Goal: Information Seeking & Learning: Learn about a topic

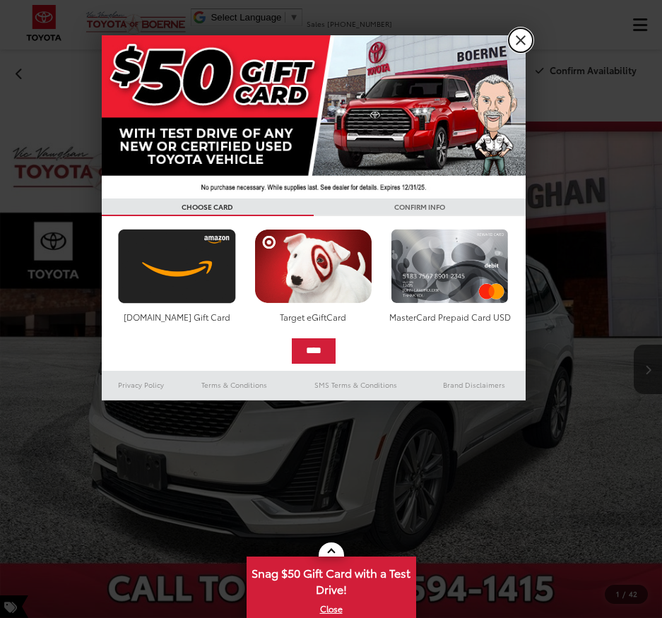
click at [518, 39] on link "X" at bounding box center [521, 40] width 24 height 24
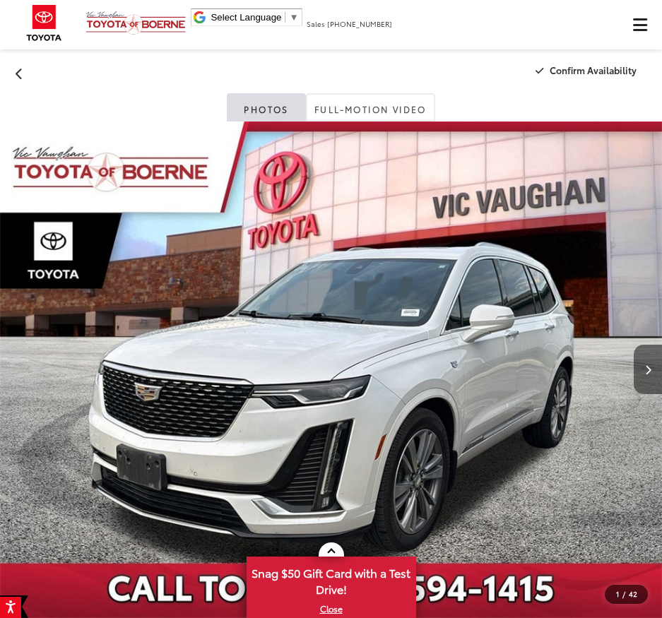
click at [662, 366] on button "Next image" at bounding box center [648, 369] width 28 height 49
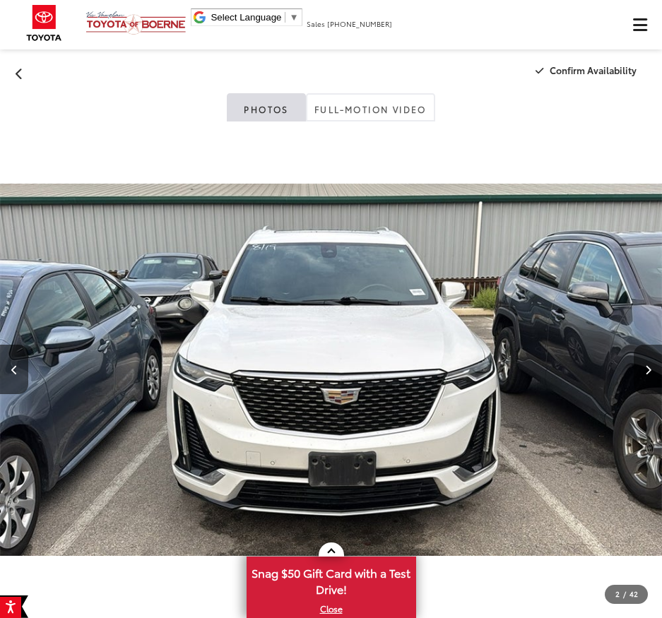
click at [659, 367] on button "Next image" at bounding box center [648, 369] width 28 height 49
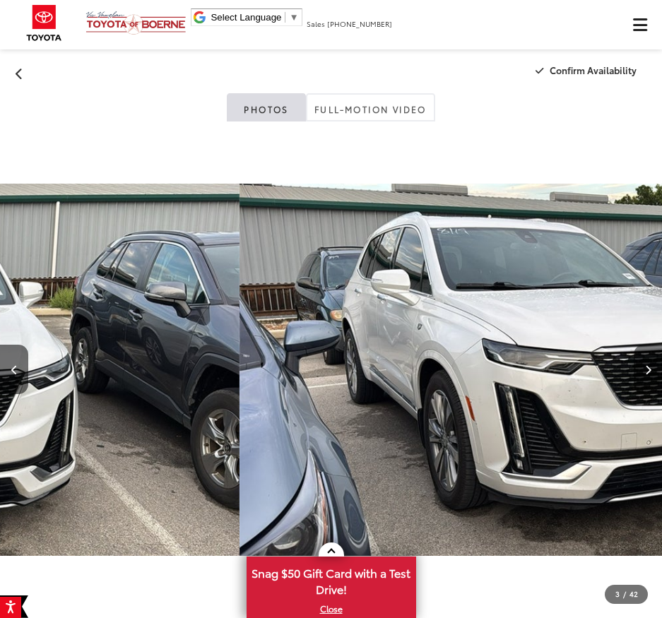
scroll to position [0, 105]
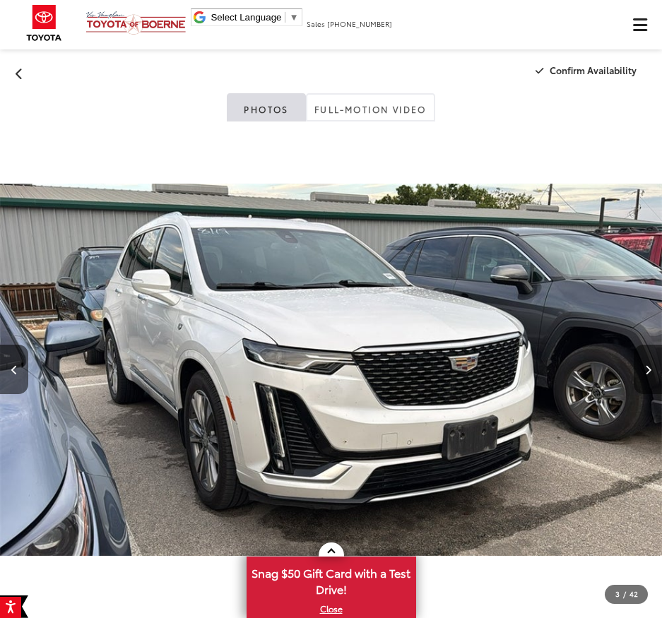
click at [659, 367] on button "Next image" at bounding box center [648, 369] width 28 height 49
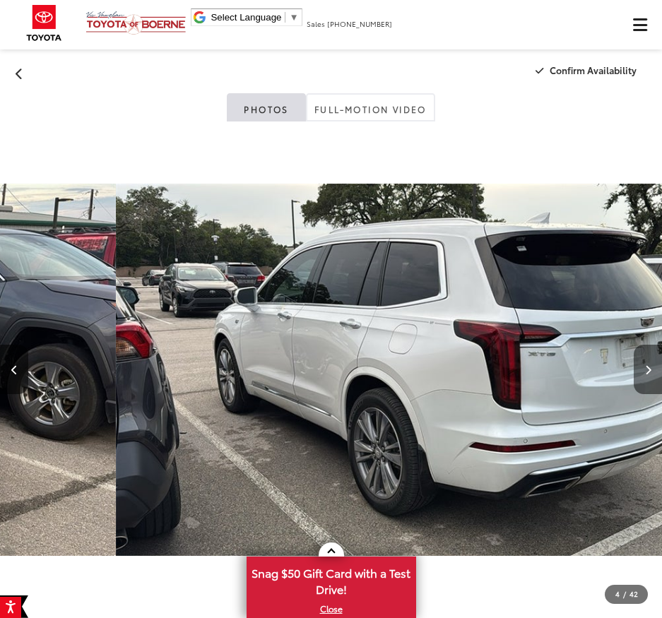
scroll to position [0, 245]
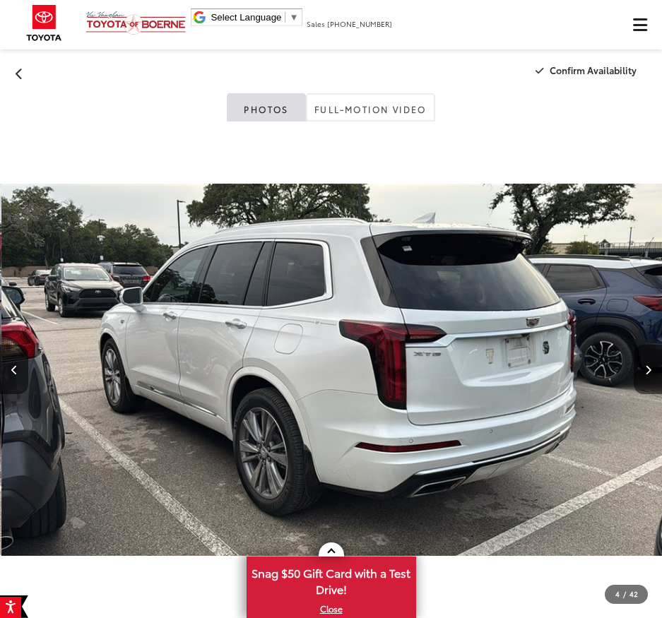
click at [659, 367] on button "Next image" at bounding box center [648, 369] width 28 height 49
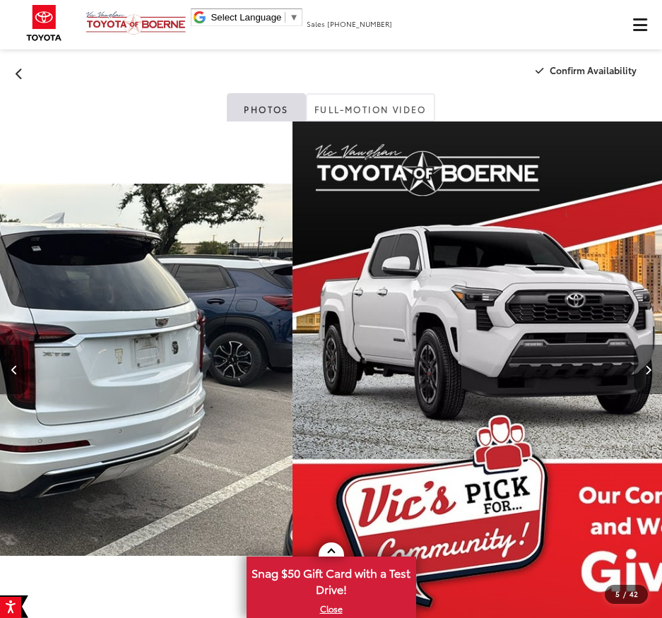
scroll to position [0, 384]
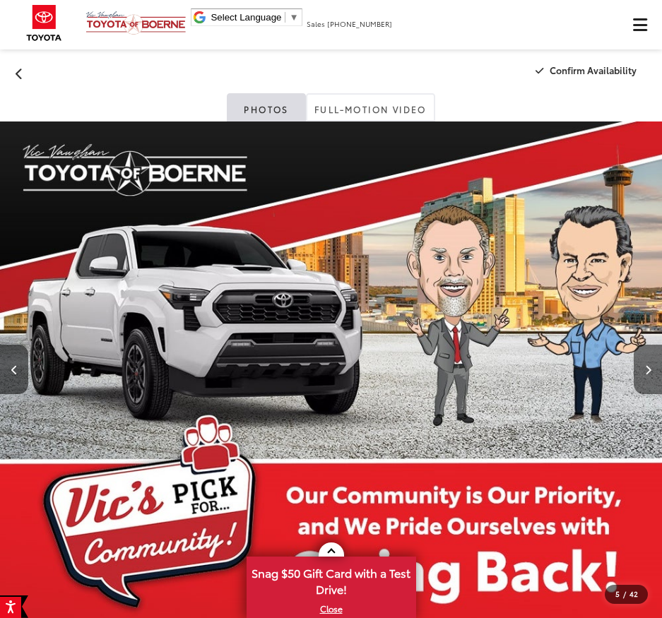
click at [659, 367] on button "Next image" at bounding box center [648, 369] width 28 height 49
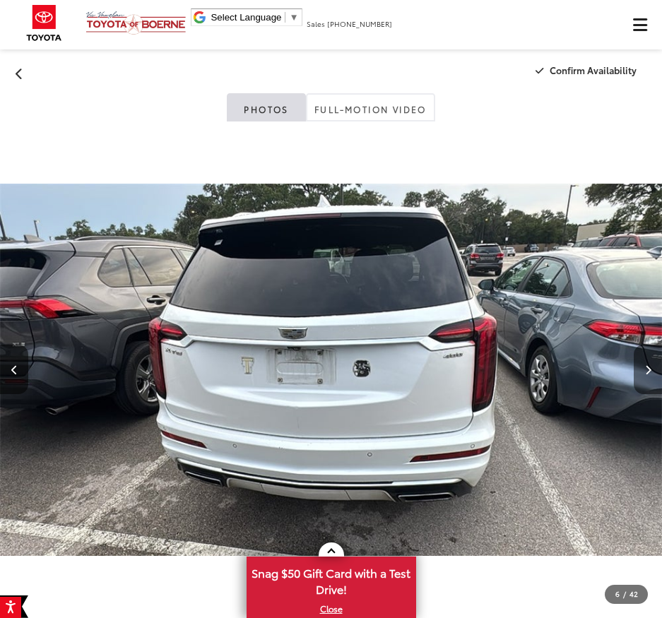
click at [659, 367] on button "Next image" at bounding box center [648, 369] width 28 height 49
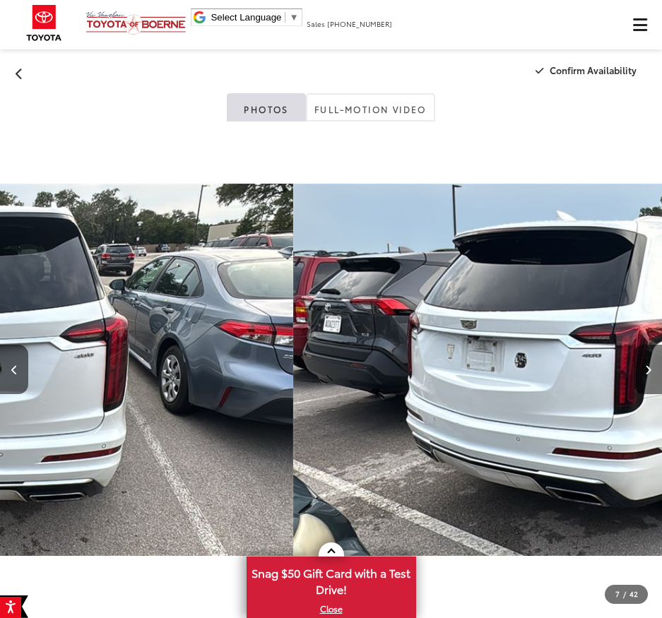
scroll to position [0, 662]
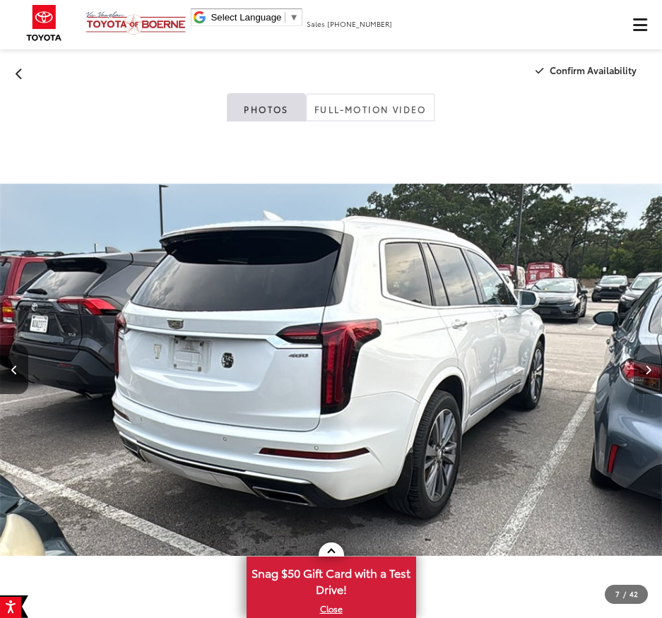
click at [659, 367] on button "Next image" at bounding box center [648, 369] width 28 height 49
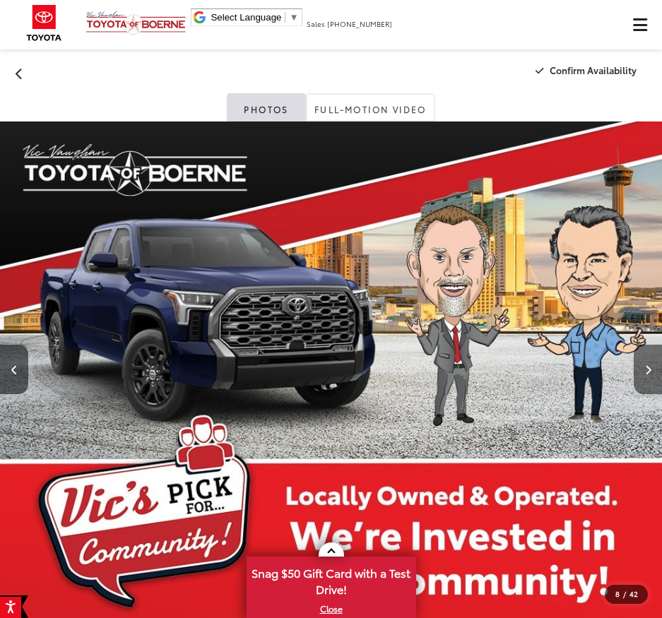
click at [659, 367] on button "Next image" at bounding box center [648, 369] width 28 height 49
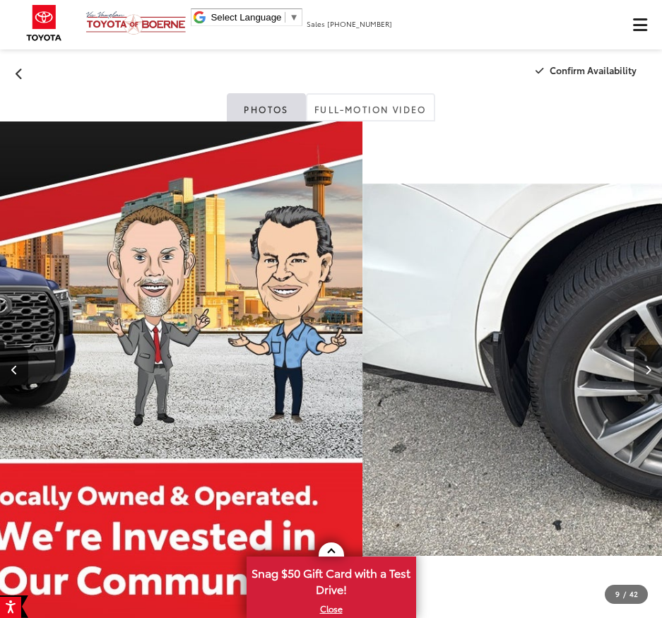
scroll to position [0, 940]
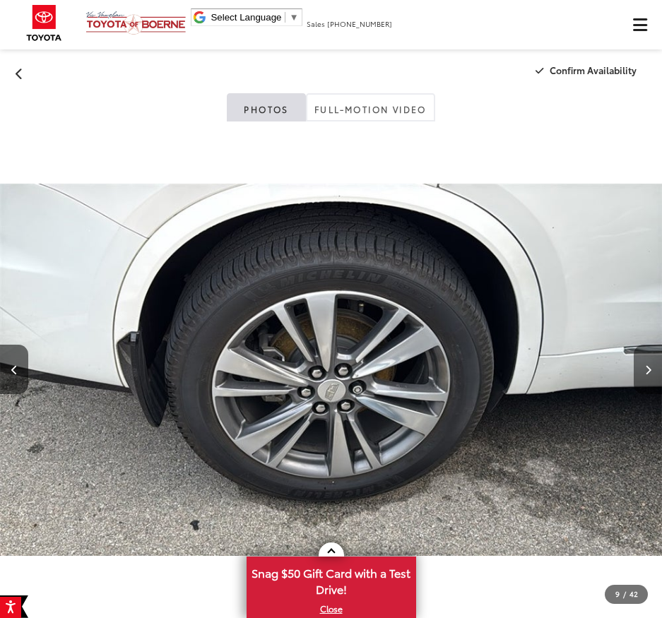
click at [659, 367] on button "Next image" at bounding box center [648, 369] width 28 height 49
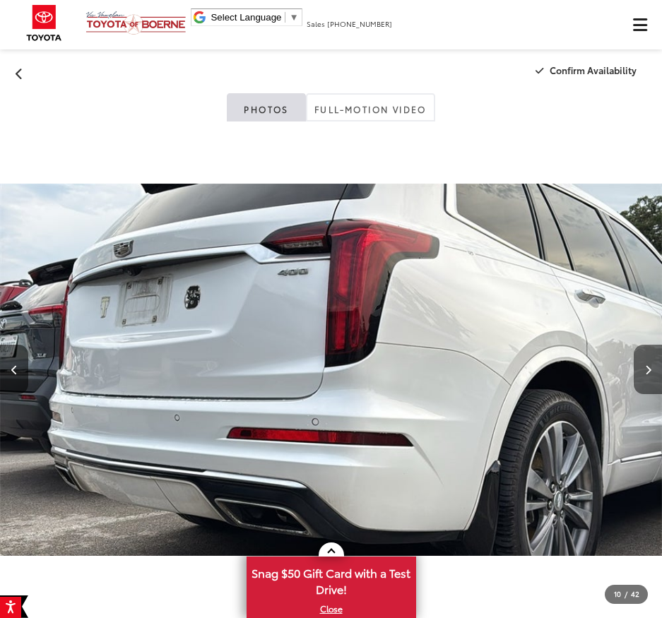
click at [659, 367] on button "Next image" at bounding box center [648, 369] width 28 height 49
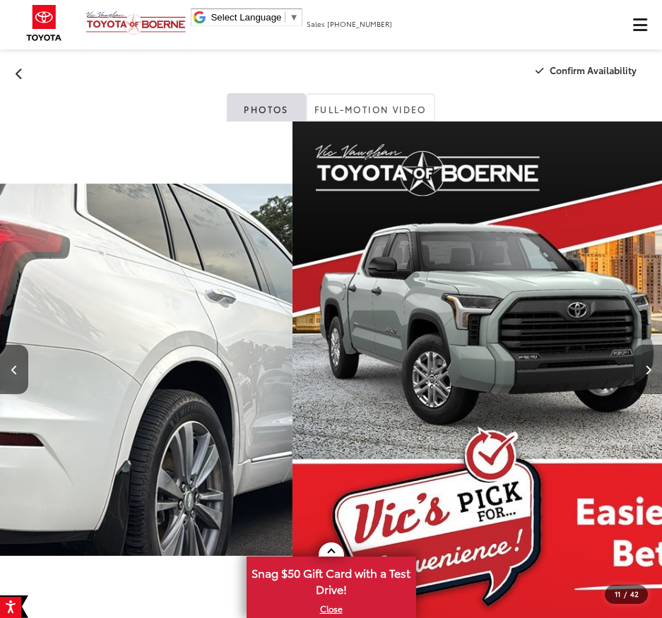
scroll to position [0, 1218]
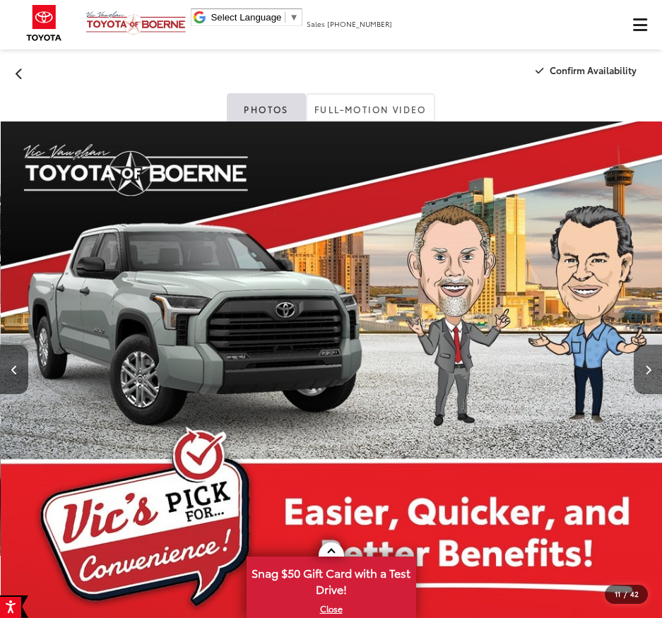
click at [659, 367] on button "Next image" at bounding box center [648, 369] width 28 height 49
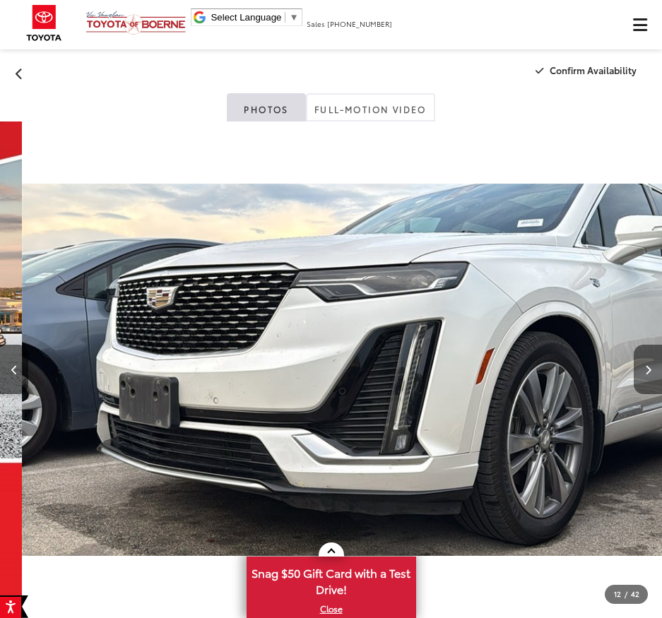
scroll to position [0, 7287]
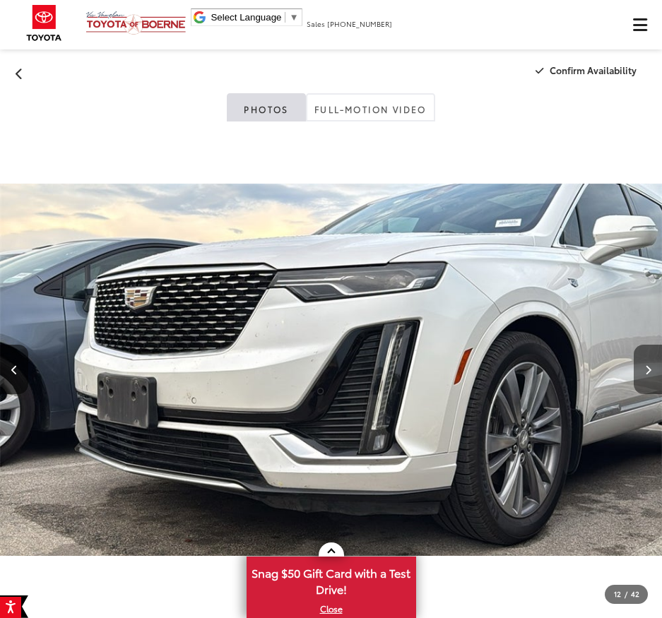
click at [659, 367] on button "Next image" at bounding box center [648, 369] width 28 height 49
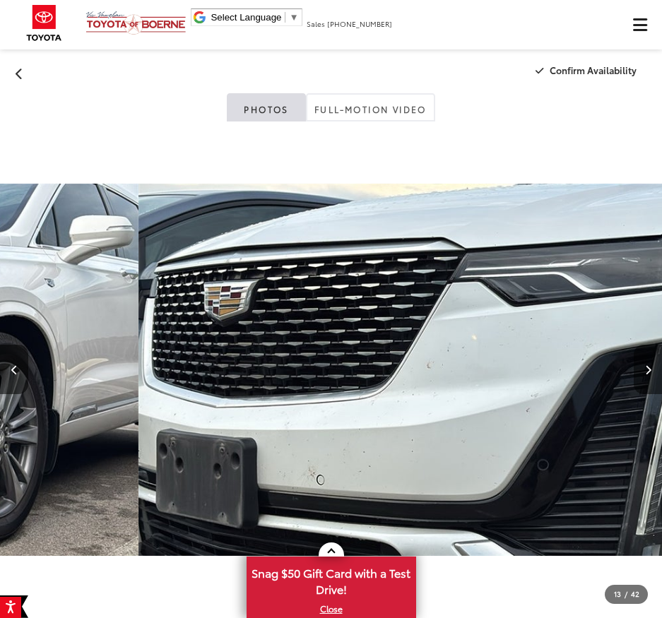
scroll to position [0, 0]
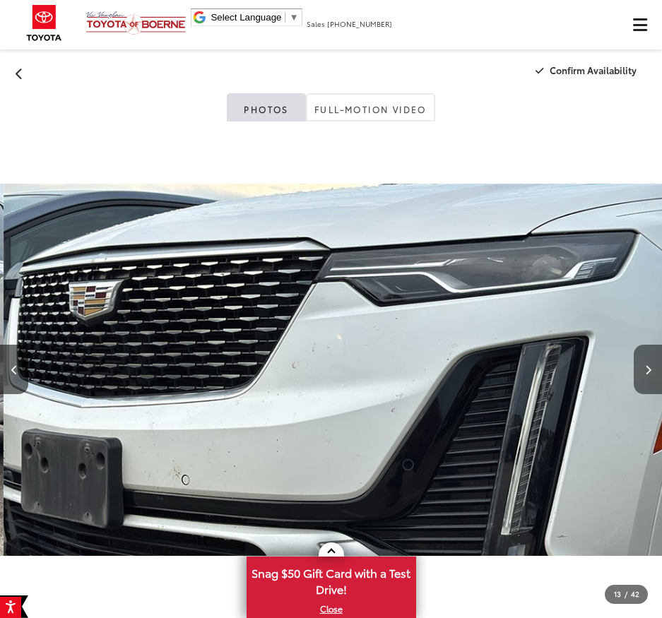
click at [659, 367] on button "Next image" at bounding box center [648, 369] width 28 height 49
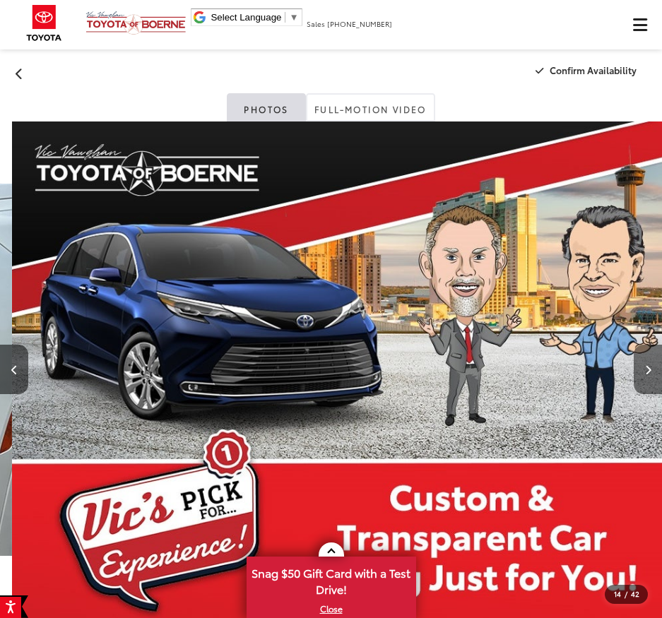
click at [659, 367] on button "Next image" at bounding box center [648, 369] width 28 height 49
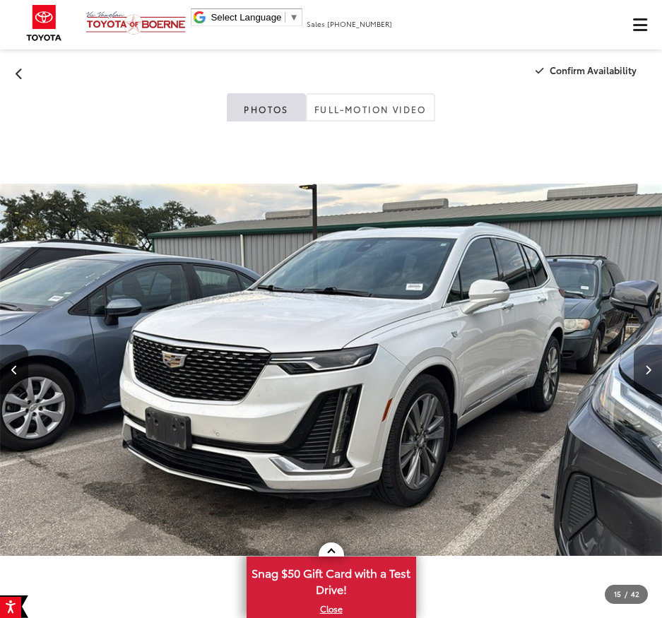
click at [659, 367] on button "Next image" at bounding box center [648, 369] width 28 height 49
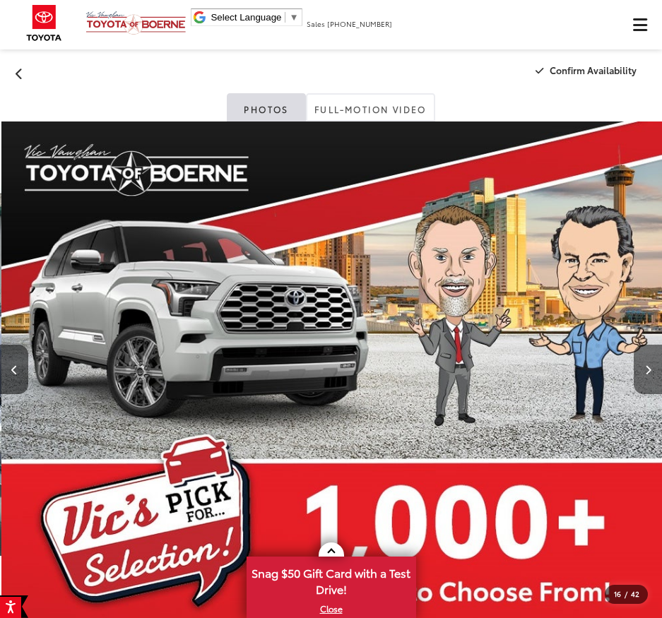
click at [659, 367] on button "Next image" at bounding box center [648, 369] width 28 height 49
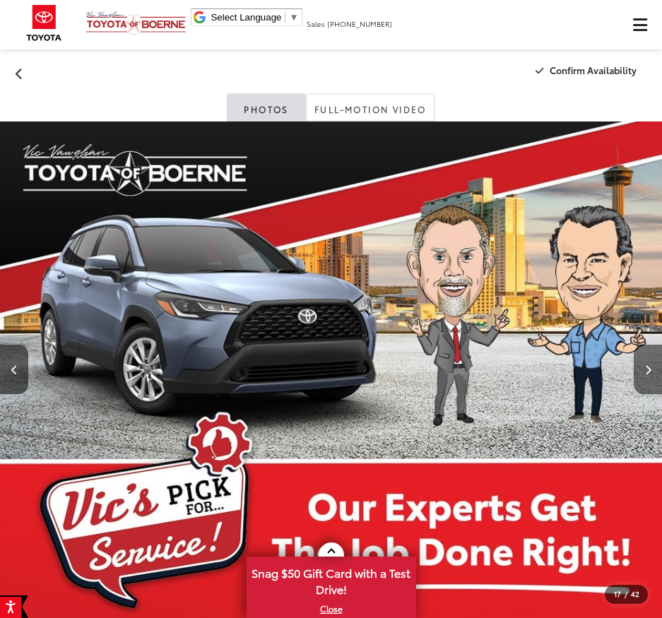
click at [659, 367] on button "Next image" at bounding box center [648, 369] width 28 height 49
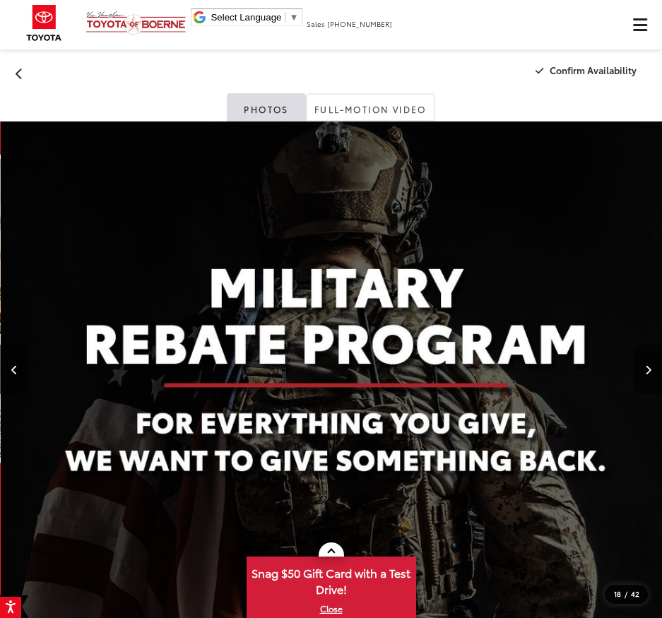
click at [659, 367] on button "Next image" at bounding box center [648, 369] width 28 height 49
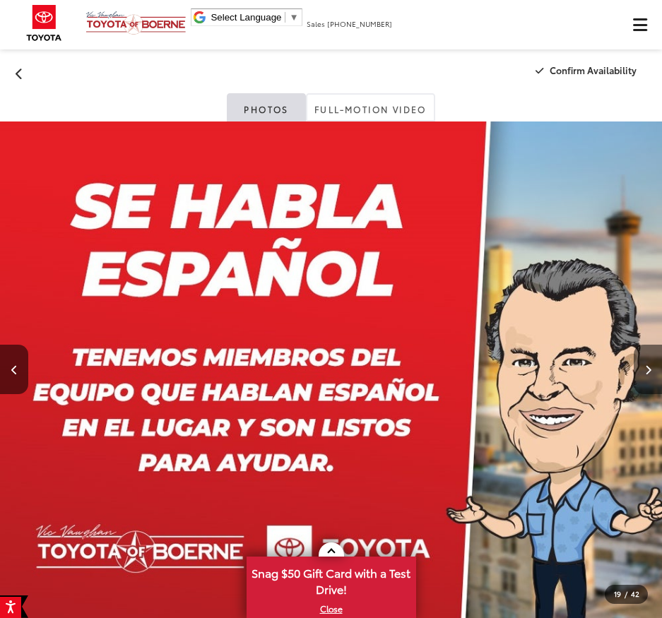
click at [659, 367] on button "Next image" at bounding box center [648, 369] width 28 height 49
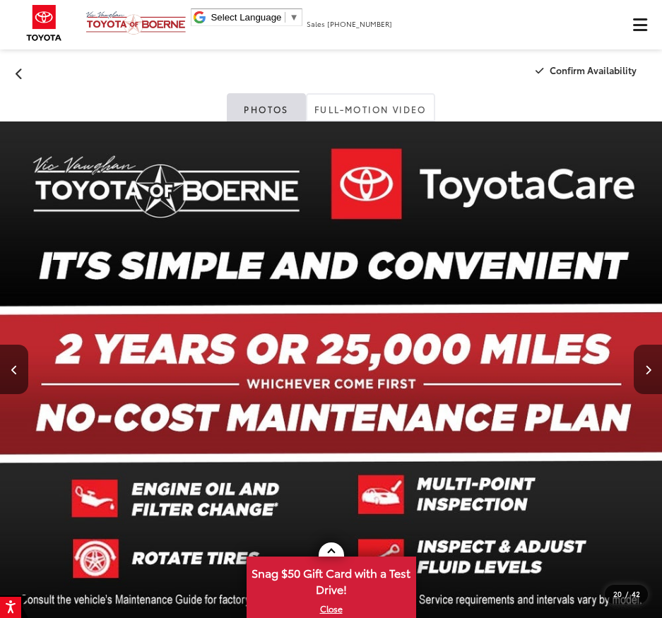
click at [659, 367] on button "Next image" at bounding box center [648, 369] width 28 height 49
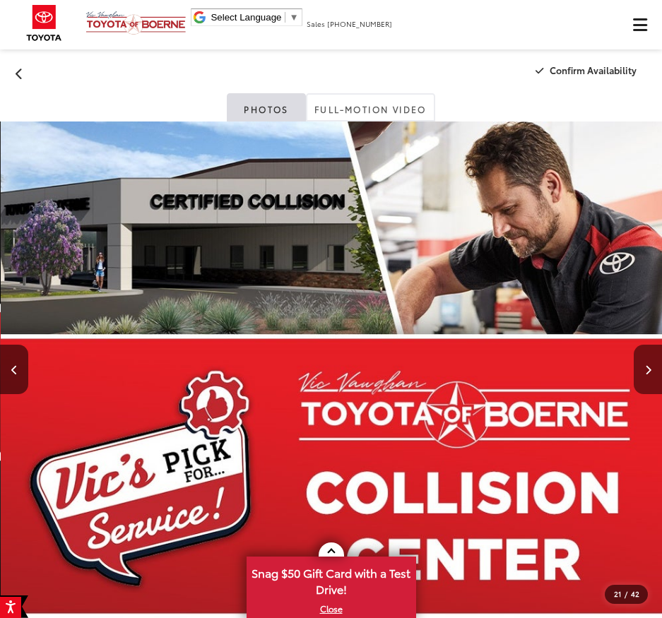
click at [659, 367] on button "Next image" at bounding box center [648, 369] width 28 height 49
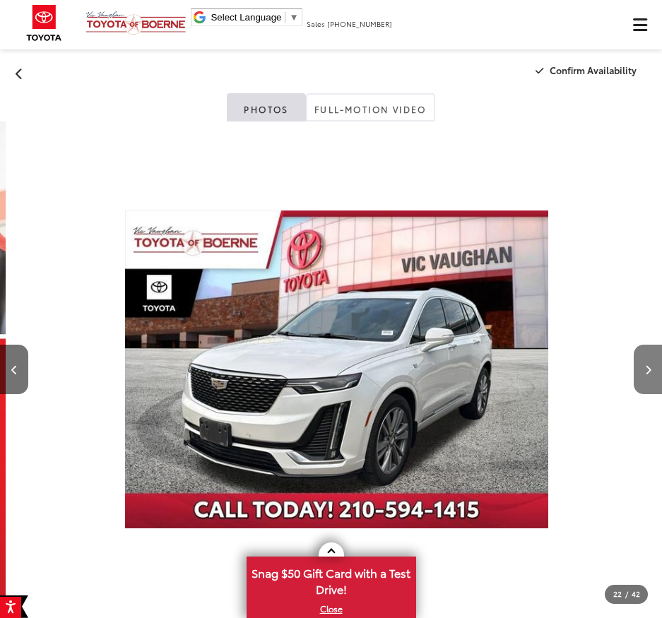
click at [659, 367] on button "Next image" at bounding box center [648, 369] width 28 height 49
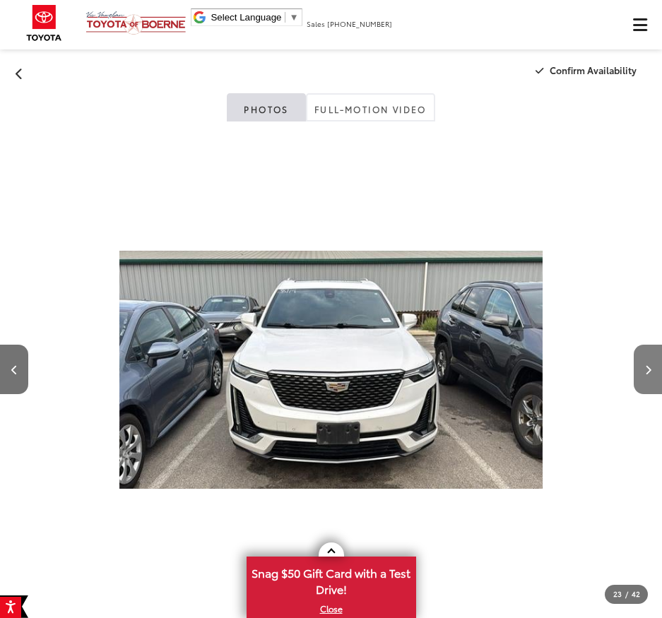
click at [647, 365] on button "Next image" at bounding box center [648, 369] width 28 height 49
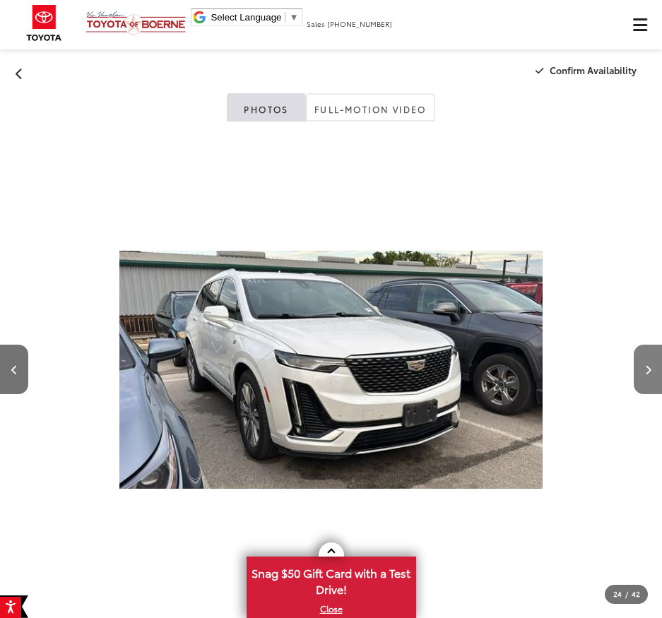
click at [647, 365] on button "Next image" at bounding box center [648, 369] width 28 height 49
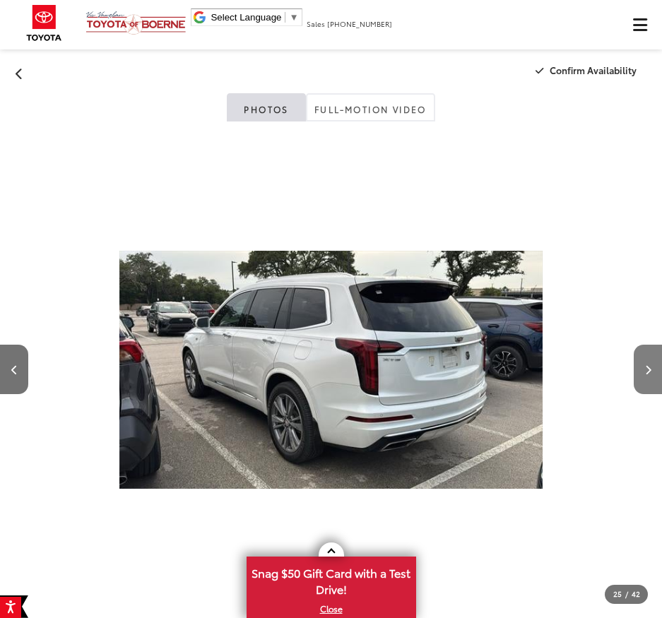
click at [647, 365] on button "Next image" at bounding box center [648, 369] width 28 height 49
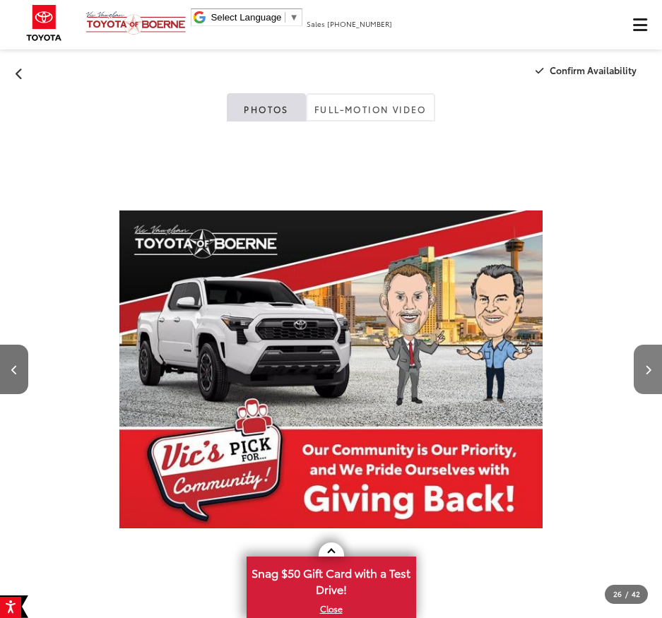
click at [647, 365] on button "Next image" at bounding box center [648, 369] width 28 height 49
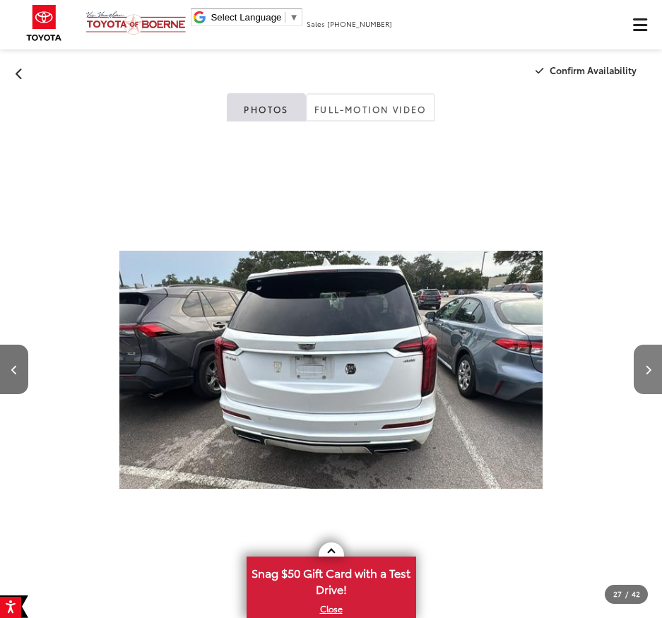
click at [647, 365] on button "Next image" at bounding box center [648, 369] width 28 height 49
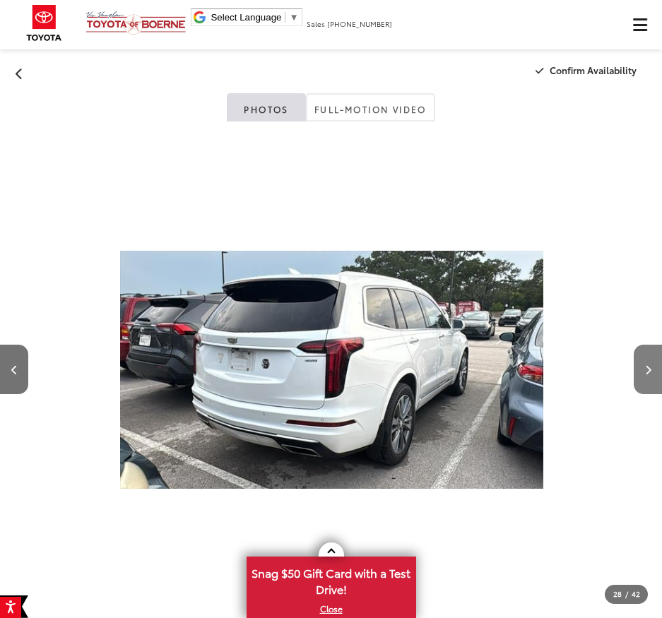
click at [647, 365] on button "Next image" at bounding box center [648, 369] width 28 height 49
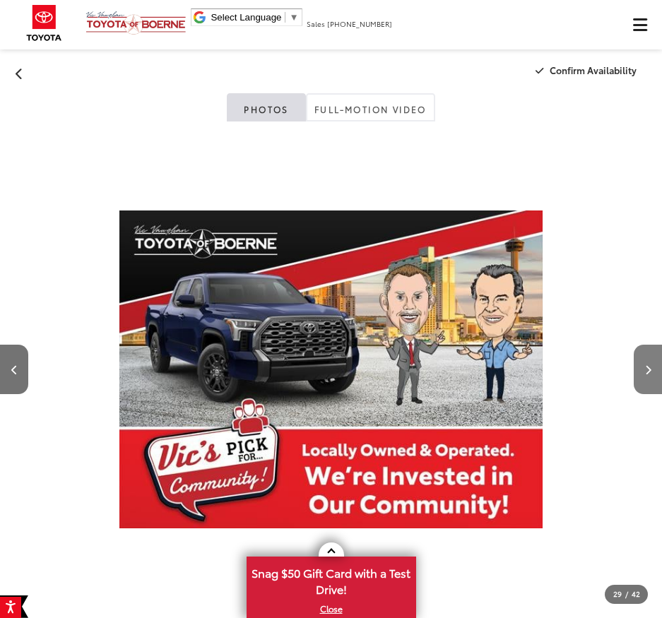
click at [647, 365] on button "Next image" at bounding box center [648, 369] width 28 height 49
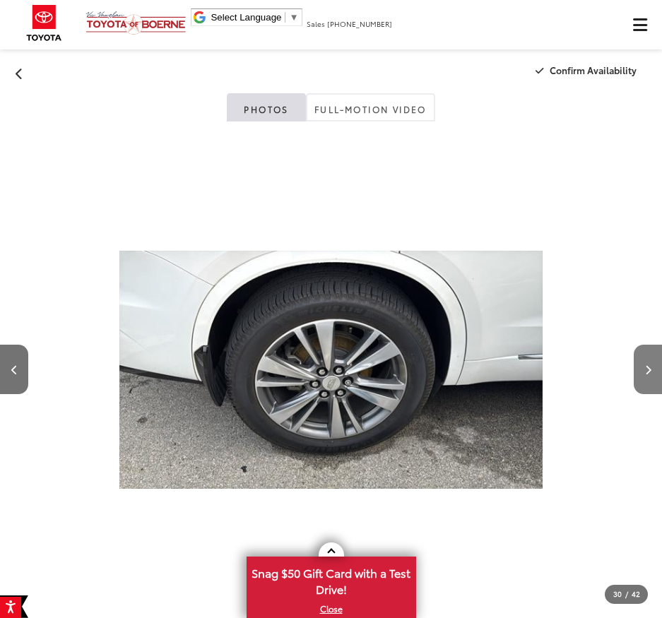
click at [647, 365] on button "Next image" at bounding box center [648, 369] width 28 height 49
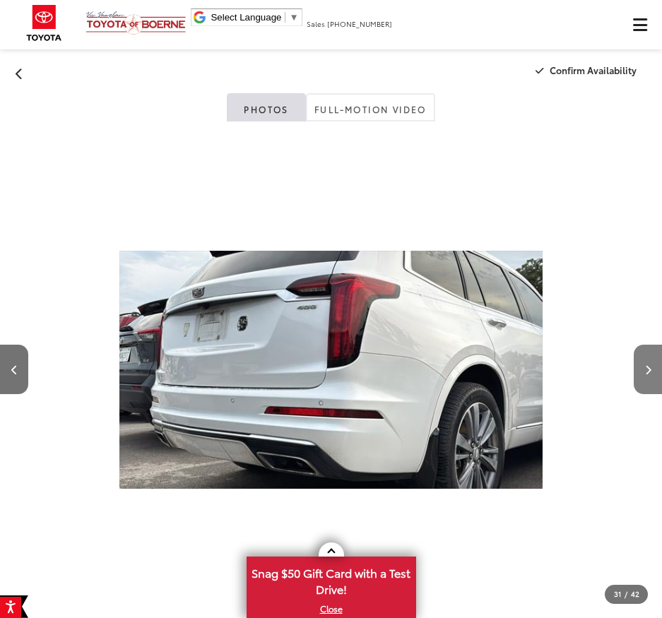
click at [647, 365] on button "Next image" at bounding box center [648, 369] width 28 height 49
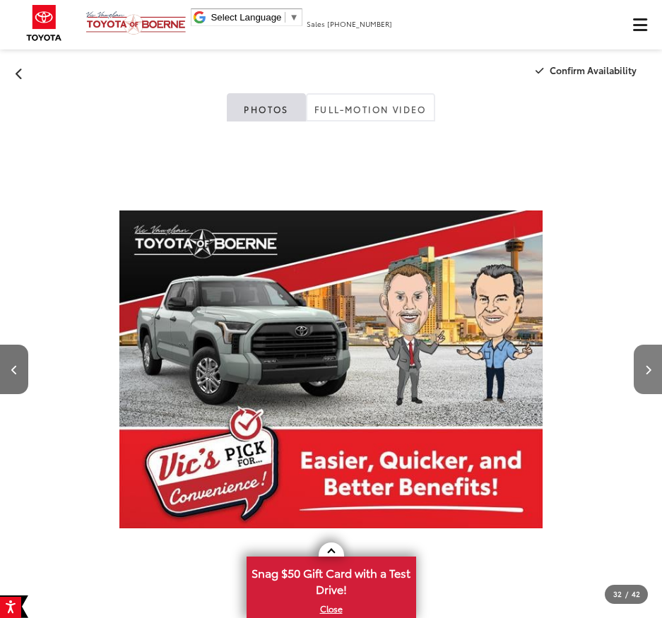
click at [647, 365] on button "Next image" at bounding box center [648, 369] width 28 height 49
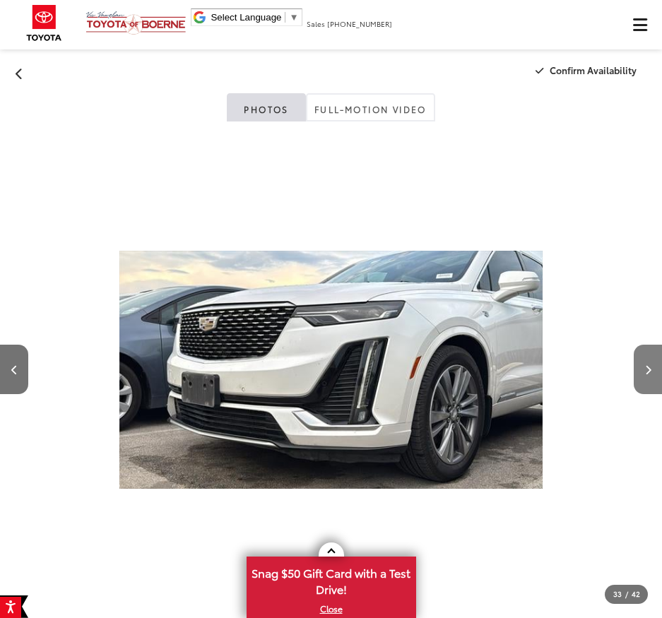
click at [647, 365] on button "Next image" at bounding box center [648, 369] width 28 height 49
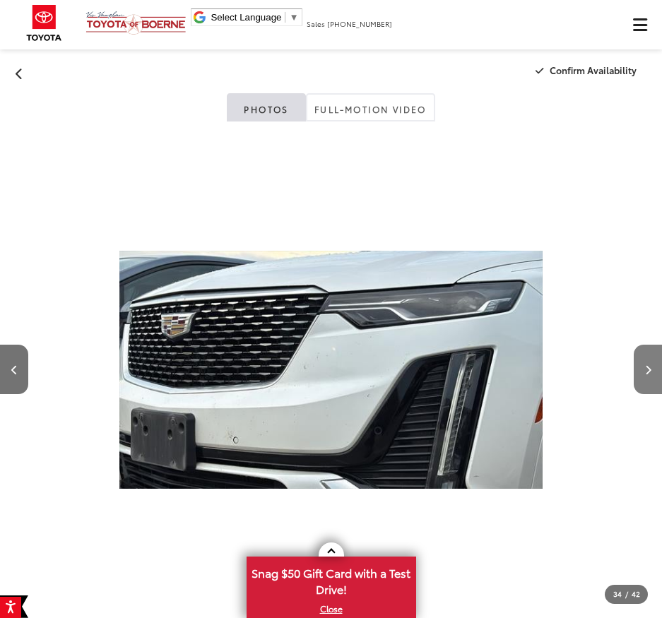
click at [647, 365] on button "Next image" at bounding box center [648, 369] width 28 height 49
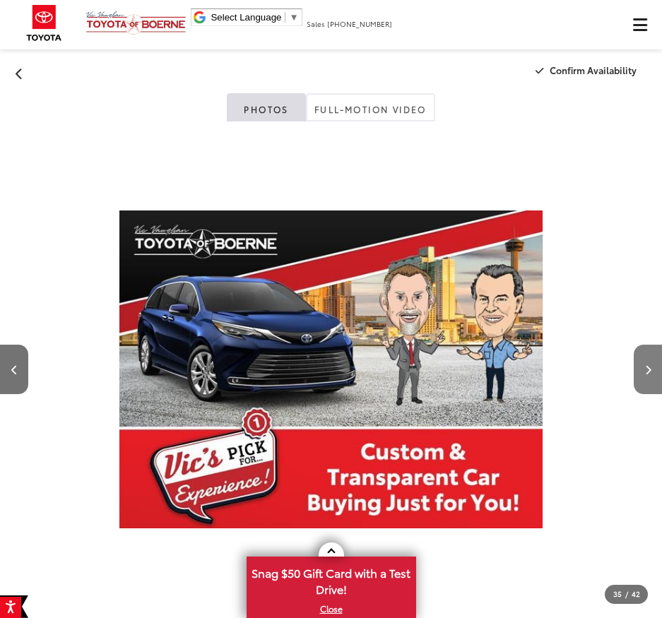
click at [647, 365] on button "Next image" at bounding box center [648, 369] width 28 height 49
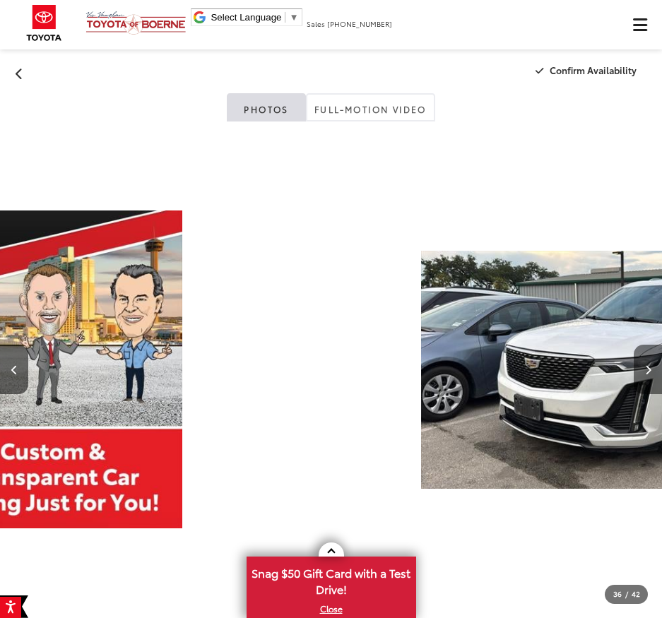
click at [647, 365] on button "Next image" at bounding box center [648, 369] width 28 height 49
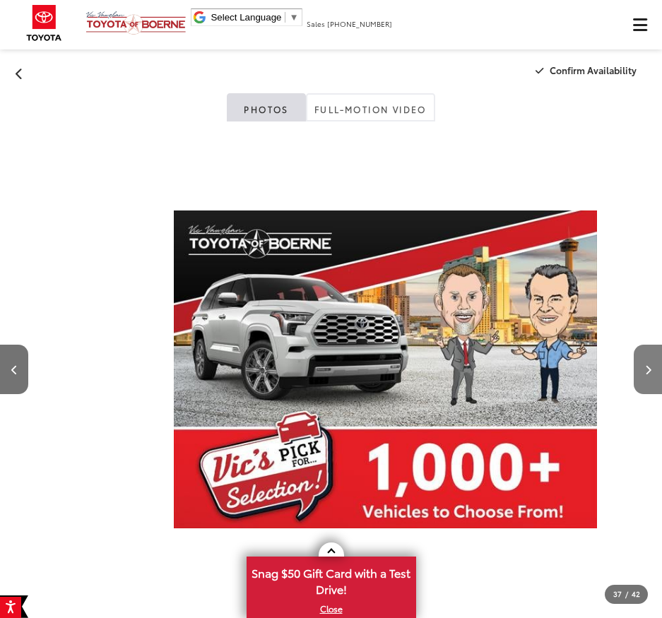
click at [647, 365] on button "Next image" at bounding box center [648, 369] width 28 height 49
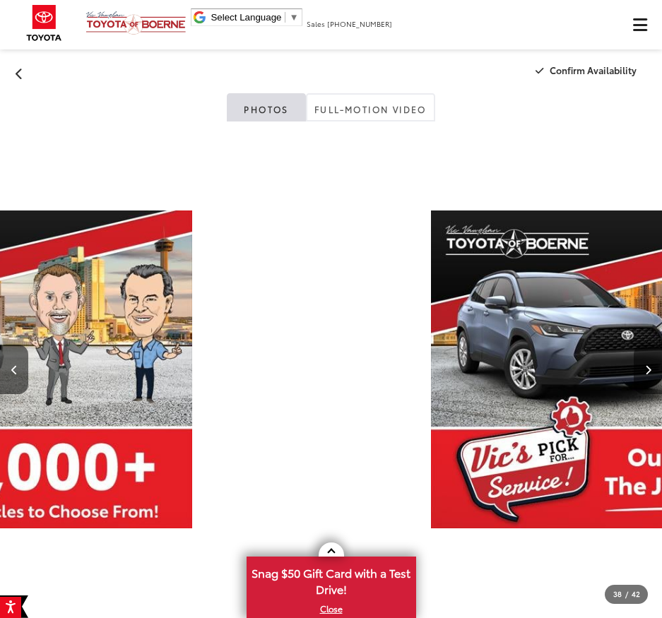
click at [647, 365] on button "Next image" at bounding box center [648, 369] width 28 height 49
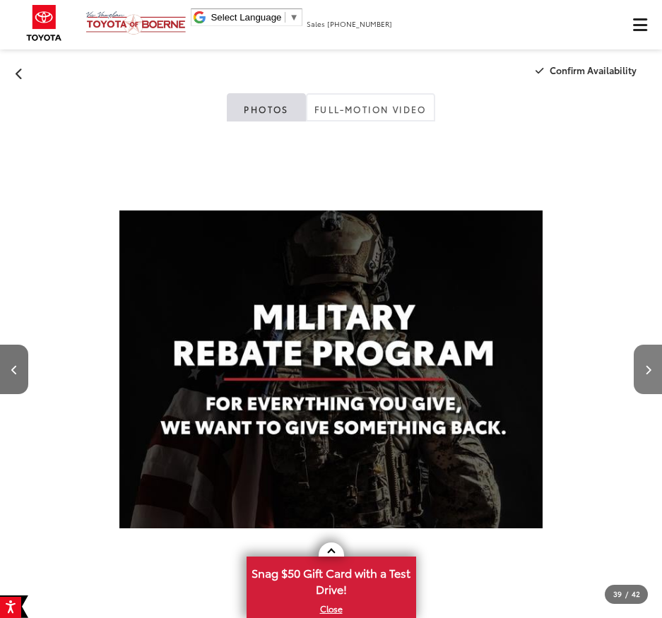
click at [647, 365] on button "Next image" at bounding box center [648, 369] width 28 height 49
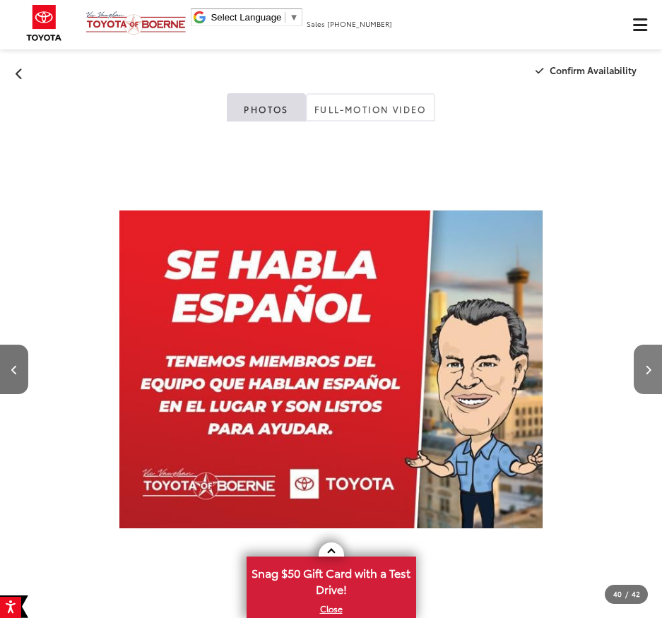
click at [647, 365] on button "Next image" at bounding box center [648, 369] width 28 height 49
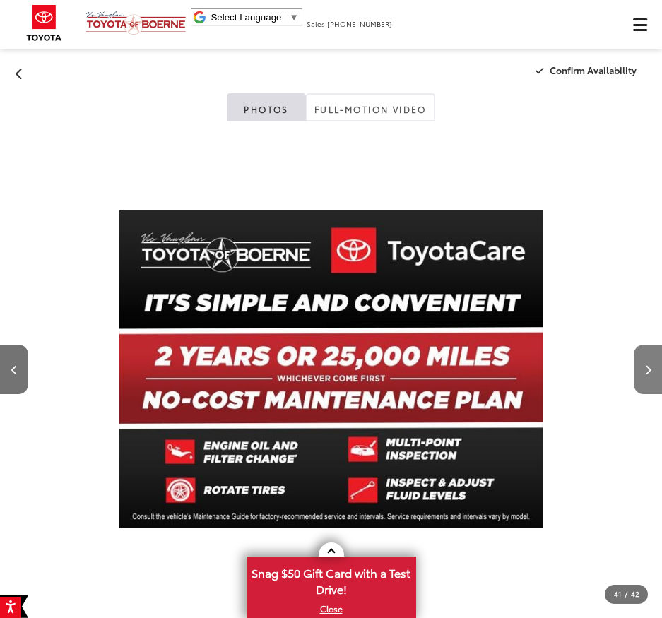
click at [647, 365] on button "Next image" at bounding box center [648, 369] width 28 height 49
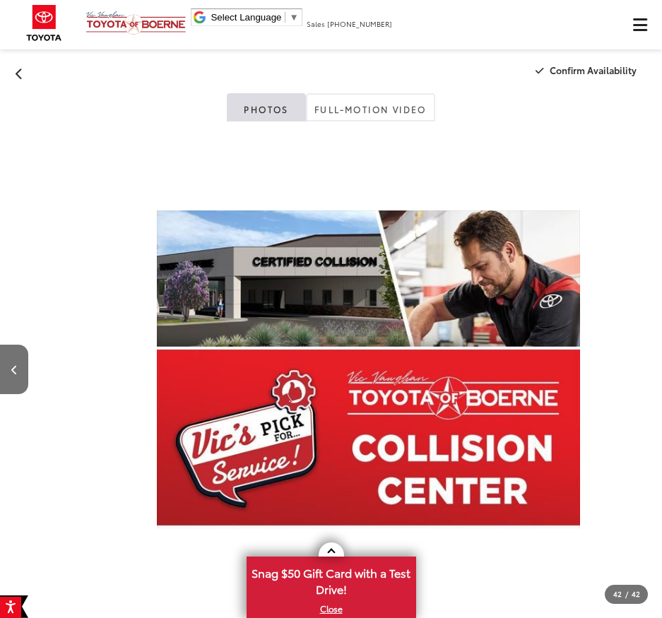
click at [647, 365] on div at bounding box center [613, 370] width 100 height 497
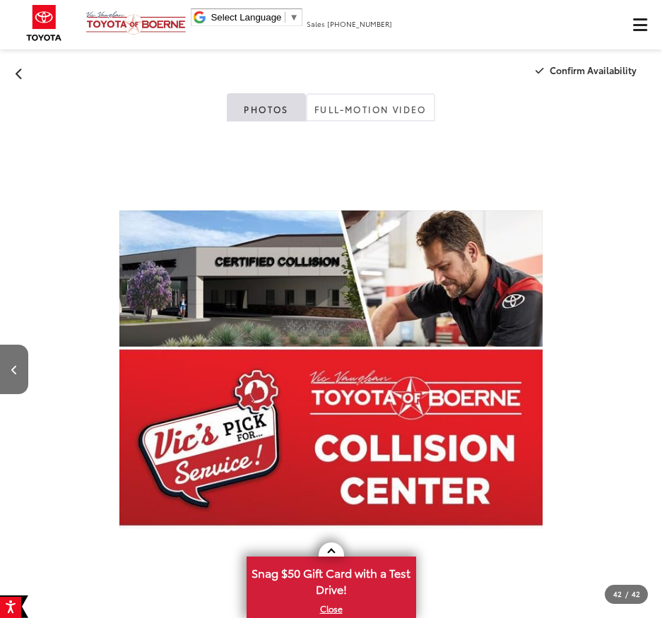
click at [647, 365] on div at bounding box center [613, 370] width 100 height 497
click at [24, 76] on button "Back" at bounding box center [19, 71] width 39 height 24
click at [20, 77] on icon "Back" at bounding box center [20, 74] width 8 height 12
click at [252, 99] on link "Photos" at bounding box center [266, 107] width 79 height 28
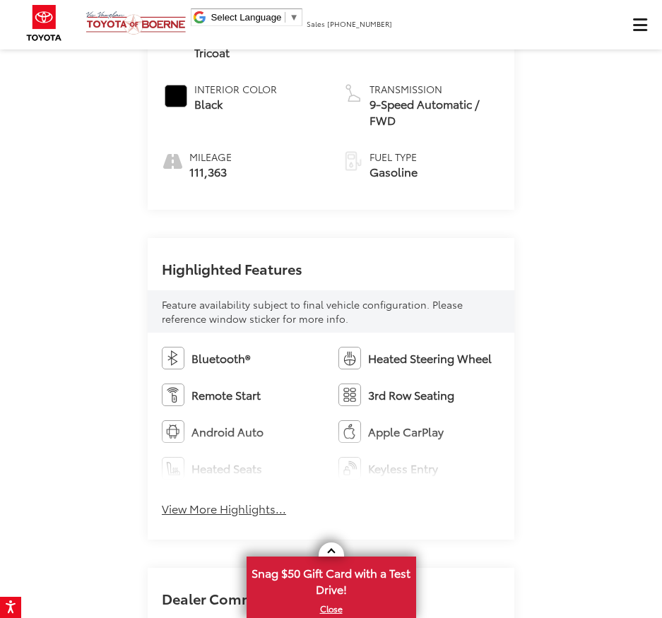
click at [243, 539] on div "Bluetooth® Heated Steering Wheel Remote Start 3rd Row Seating Android Auto Appl…" at bounding box center [331, 436] width 367 height 207
click at [238, 517] on button "View More Highlights..." at bounding box center [224, 509] width 124 height 16
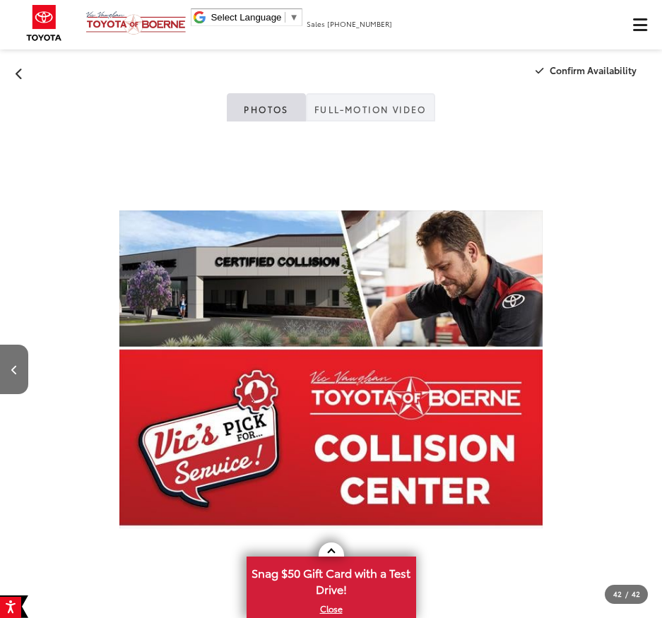
click at [359, 105] on link "Full-Motion Video" at bounding box center [370, 107] width 129 height 28
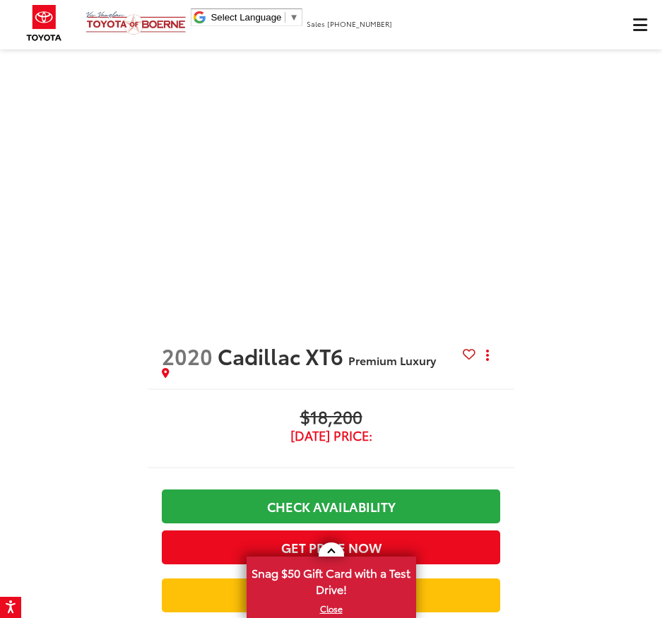
scroll to position [212, 0]
